Goal: Task Accomplishment & Management: Use online tool/utility

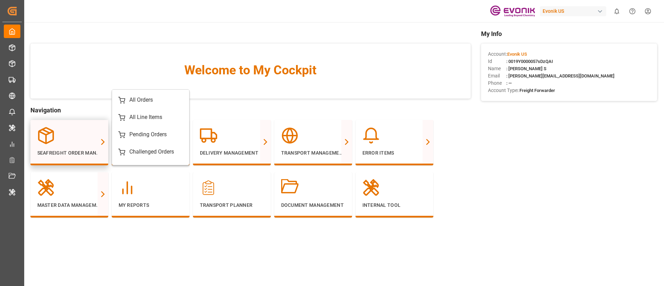
click at [79, 129] on div at bounding box center [69, 135] width 64 height 17
click at [166, 96] on div "All Orders" at bounding box center [150, 100] width 65 height 8
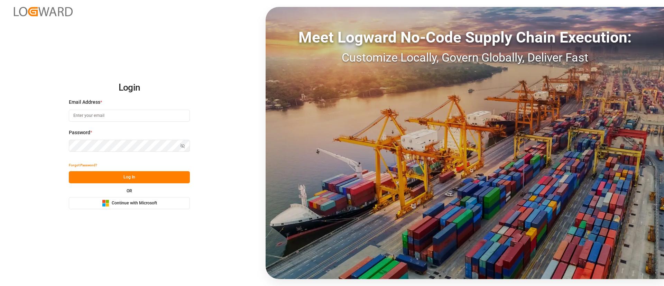
click at [119, 200] on span "Continue with Microsoft" at bounding box center [134, 203] width 45 height 6
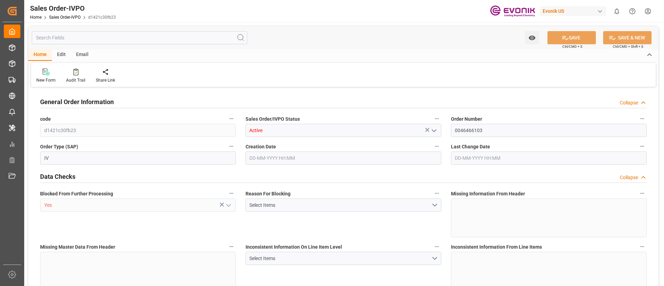
type input "DEHAM"
type input "0"
type input "1"
type input "1059"
type input "20-08-2025 19:32"
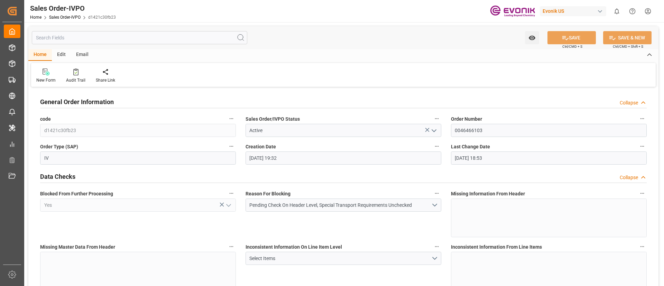
type input "21-08-2025 18:53"
click at [138, 38] on input "text" at bounding box center [139, 37] width 215 height 13
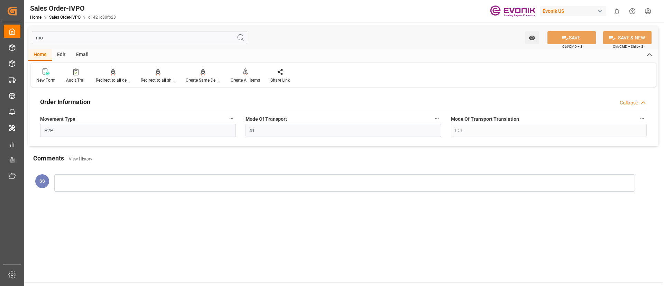
type input "mo"
click at [288, 139] on div "Mode Of Transport 41" at bounding box center [343, 126] width 205 height 28
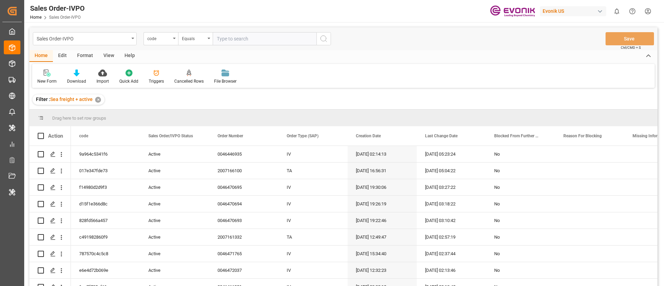
click at [552, 4] on div "Evonik US" at bounding box center [574, 10] width 69 height 13
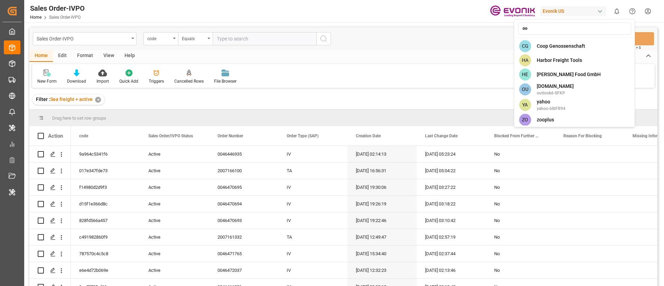
type input "o"
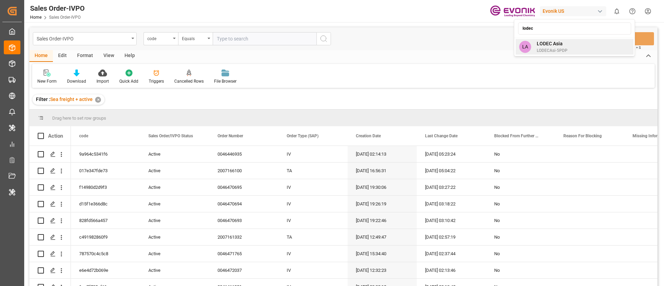
type input "lodec"
click at [551, 44] on span "LODEC Asia" at bounding box center [551, 43] width 31 height 7
